Goal: Task Accomplishment & Management: Use online tool/utility

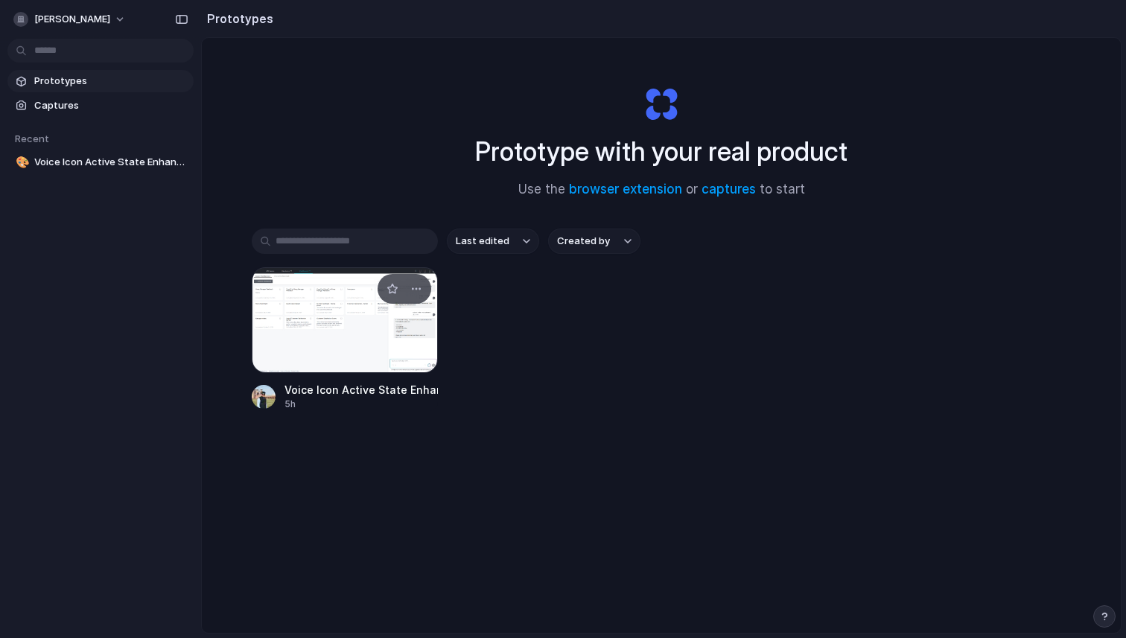
click at [357, 343] on div at bounding box center [345, 320] width 186 height 106
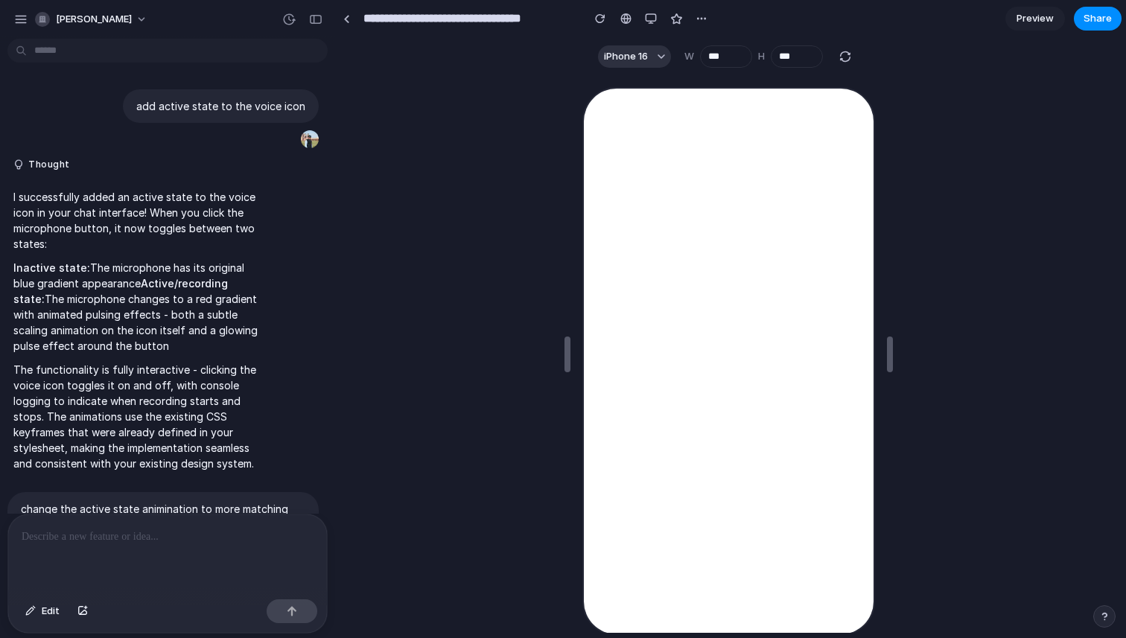
click at [357, 343] on div at bounding box center [728, 354] width 785 height 558
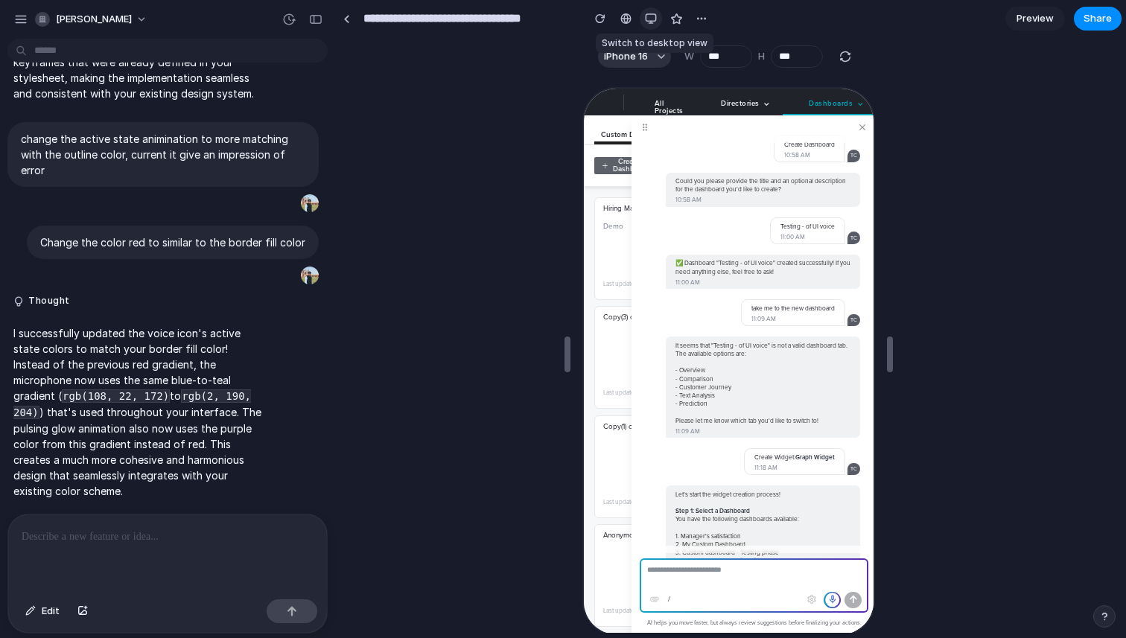
click at [649, 18] on div "button" at bounding box center [651, 19] width 12 height 12
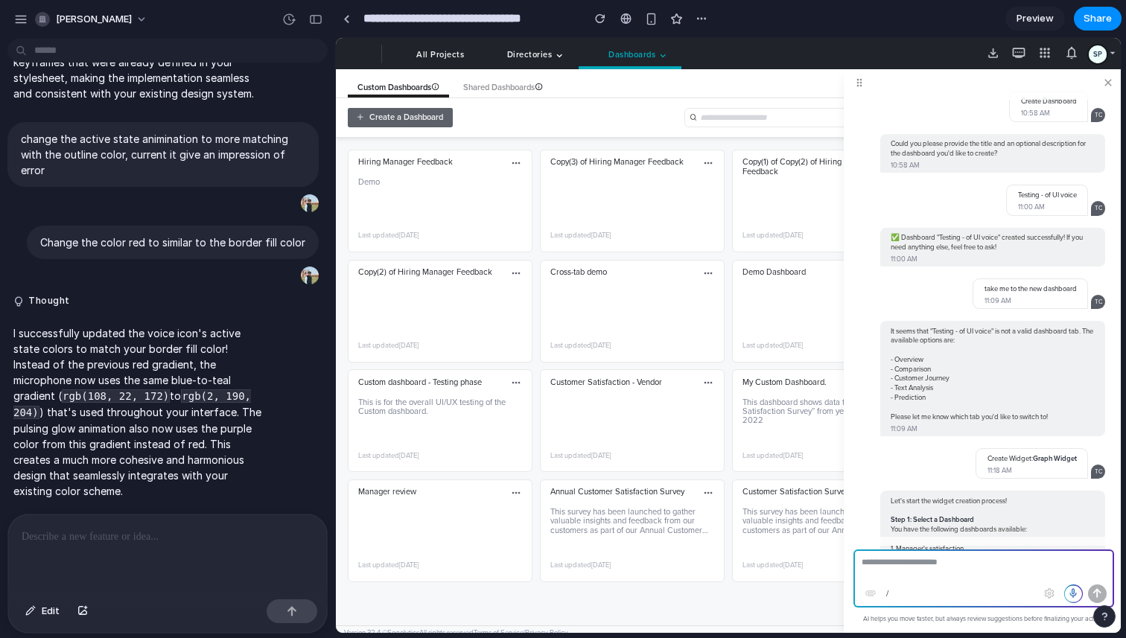
click at [1032, 25] on span "Preview" at bounding box center [1034, 18] width 37 height 15
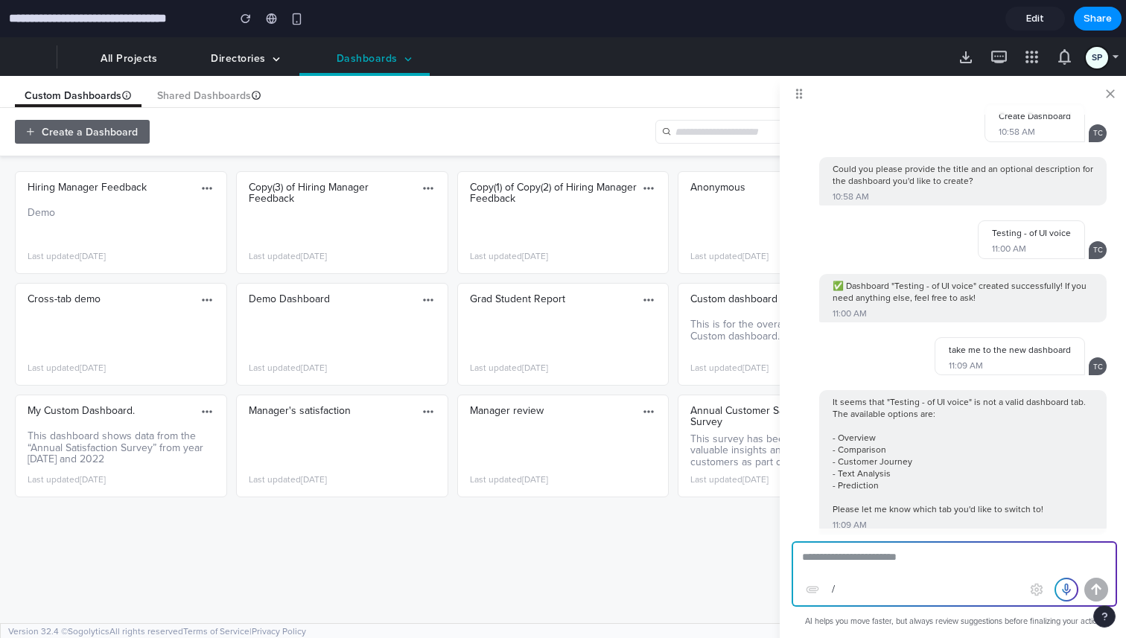
click at [1067, 592] on span at bounding box center [1066, 589] width 21 height 21
click at [1030, 16] on span "Edit" at bounding box center [1035, 18] width 18 height 15
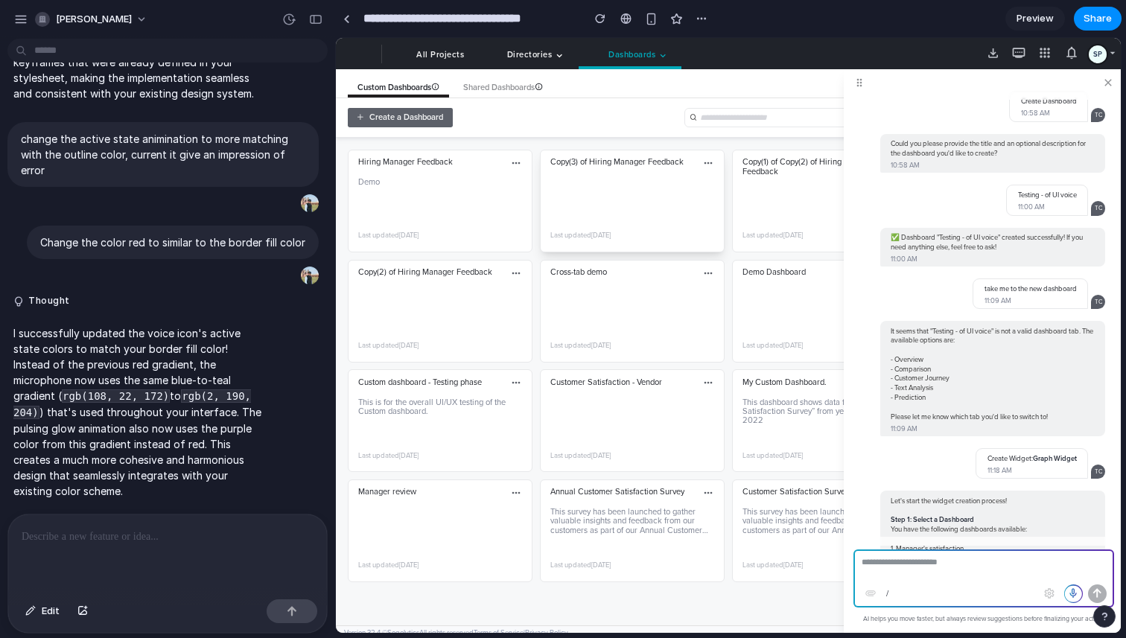
click at [675, 193] on div "Copy(3) of Hiring Manager Feedback Edit Duplicate Share Delete Last updated [DA…" at bounding box center [632, 201] width 185 height 103
click at [568, 217] on div "Copy(3) of Hiring Manager Feedback Edit Duplicate Share Delete Last updated [DA…" at bounding box center [632, 201] width 185 height 103
click at [116, 539] on p at bounding box center [168, 537] width 292 height 18
click at [290, 614] on div "button" at bounding box center [292, 611] width 10 height 10
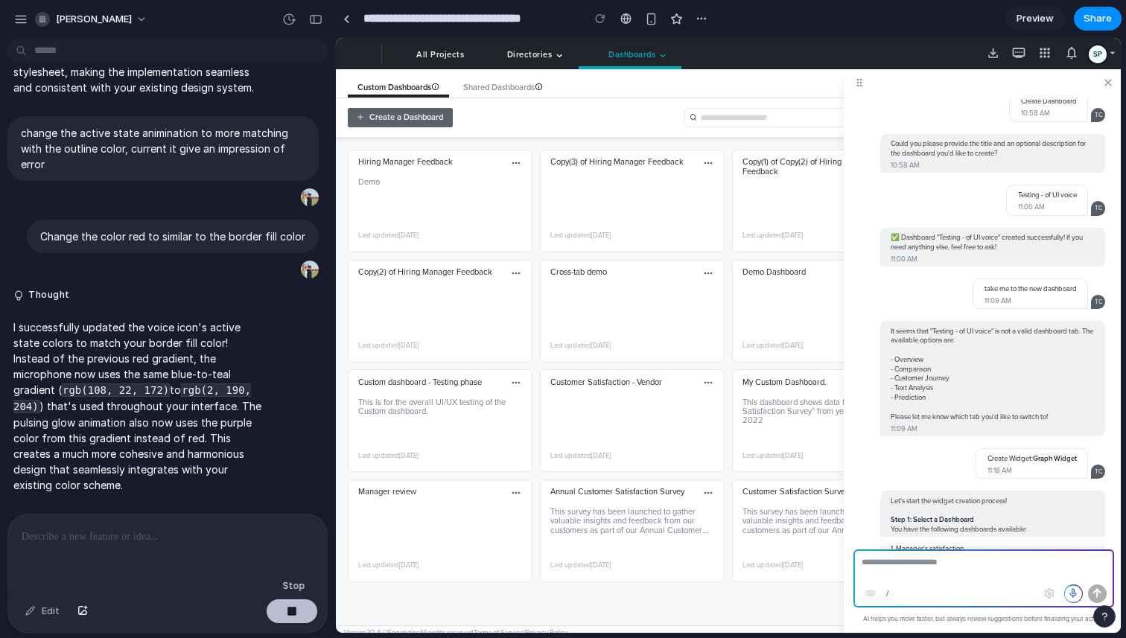
scroll to position [482, 0]
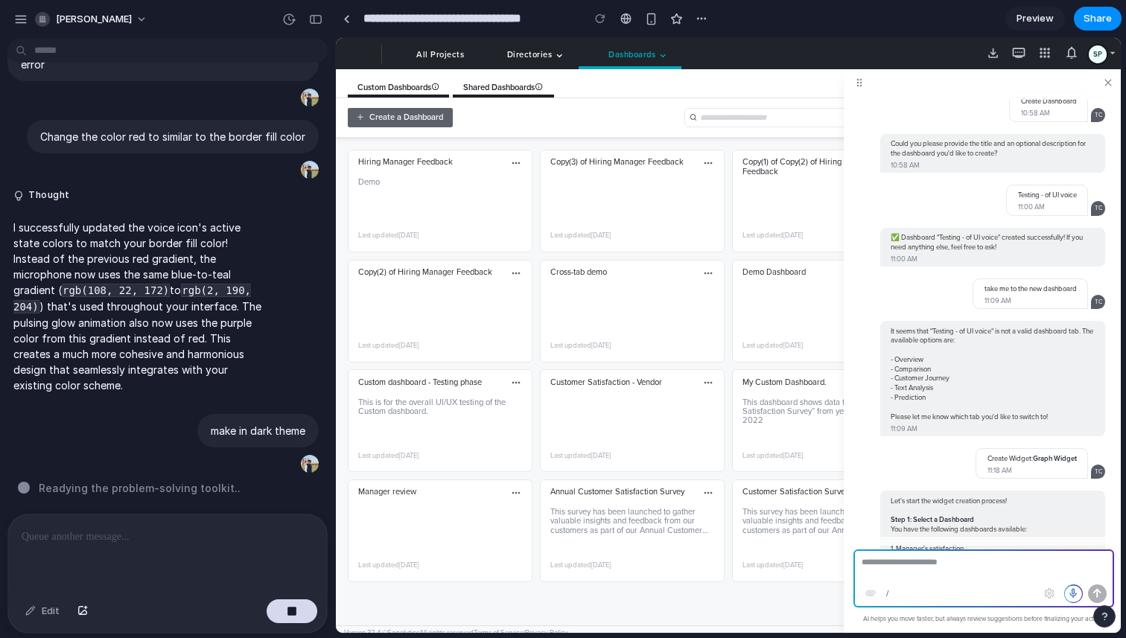
click at [494, 82] on span "Shared Dashboards" at bounding box center [503, 88] width 80 height 13
click at [539, 53] on div "Directories" at bounding box center [529, 56] width 45 height 10
